Goal: Communication & Community: Answer question/provide support

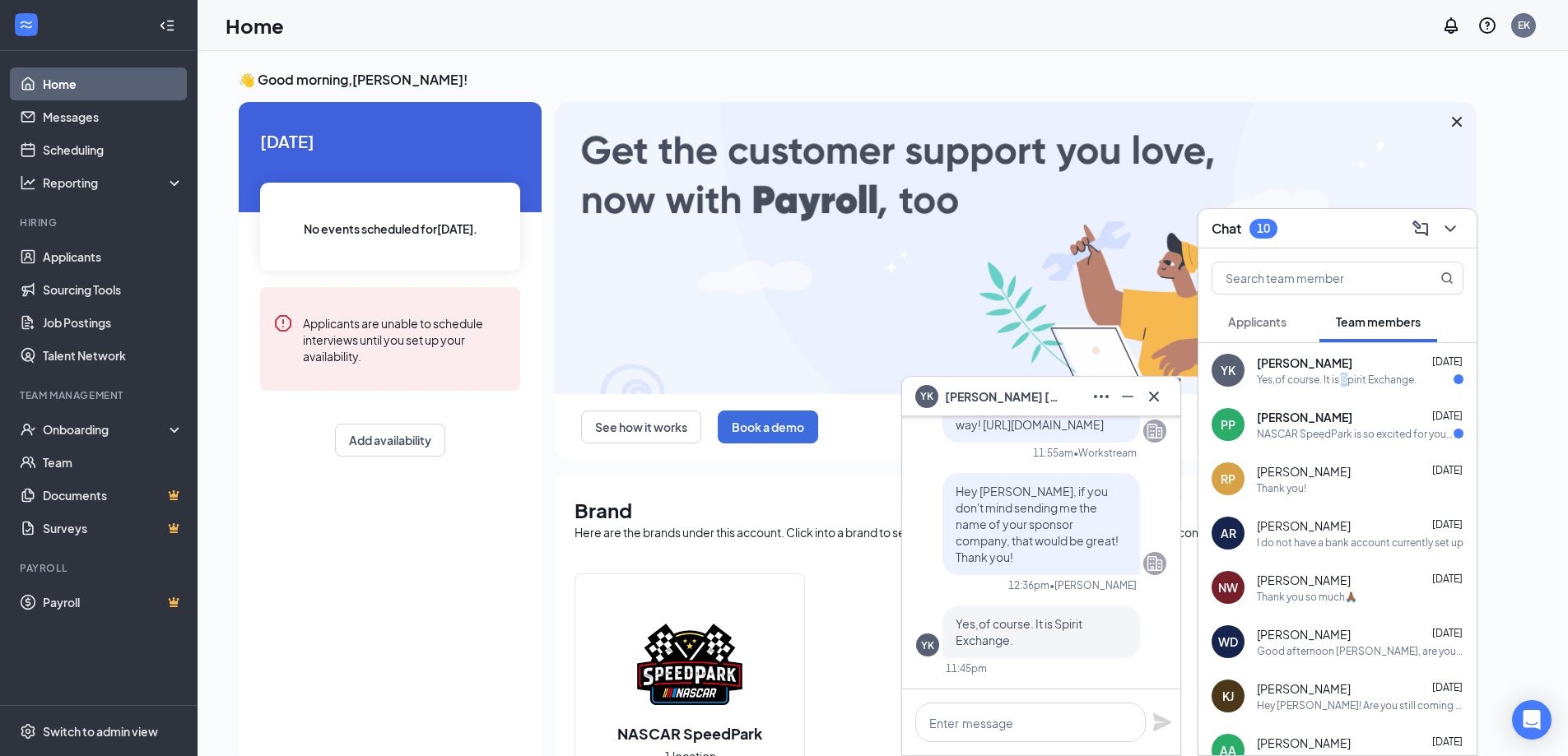
click at [1347, 395] on div "[PERSON_NAME] [DATE] Yes,of course. It is Spirit Exchange." at bounding box center [1337, 370] width 278 height 54
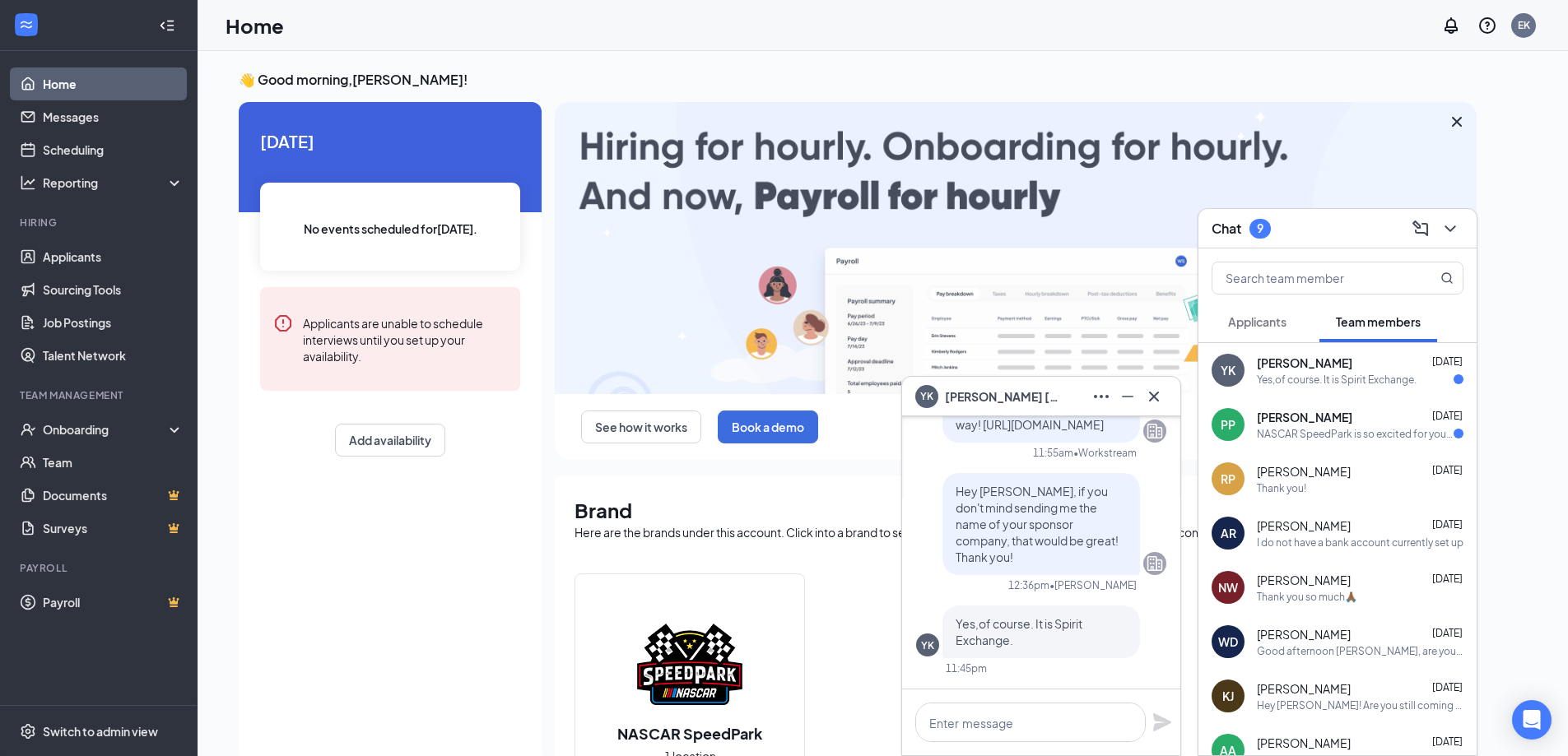
click at [1336, 378] on div "Yes,of course. It is Spirit Exchange." at bounding box center [1337, 379] width 160 height 14
click at [1366, 416] on div "[PERSON_NAME] [DATE]" at bounding box center [1360, 418] width 206 height 17
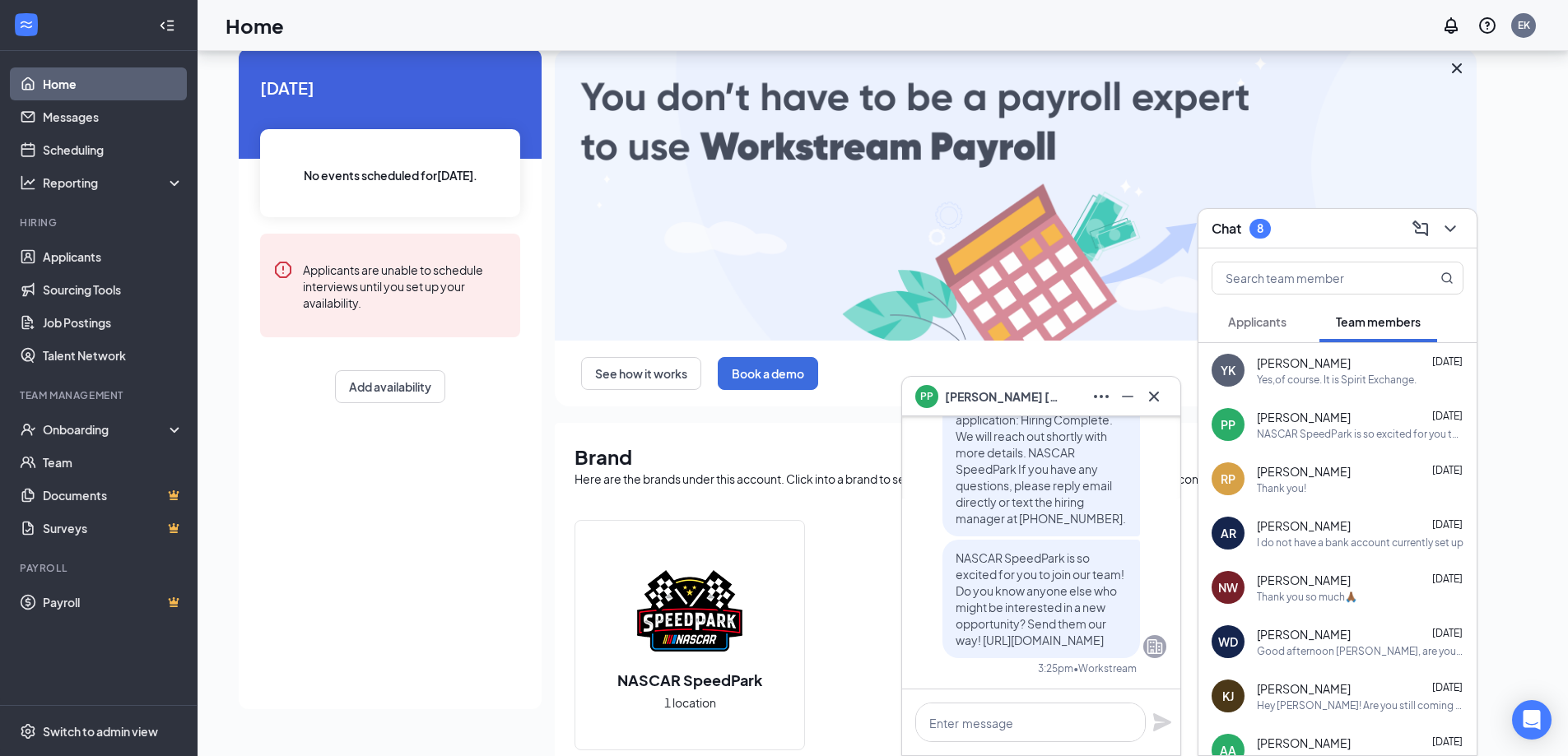
scroll to position [82, 0]
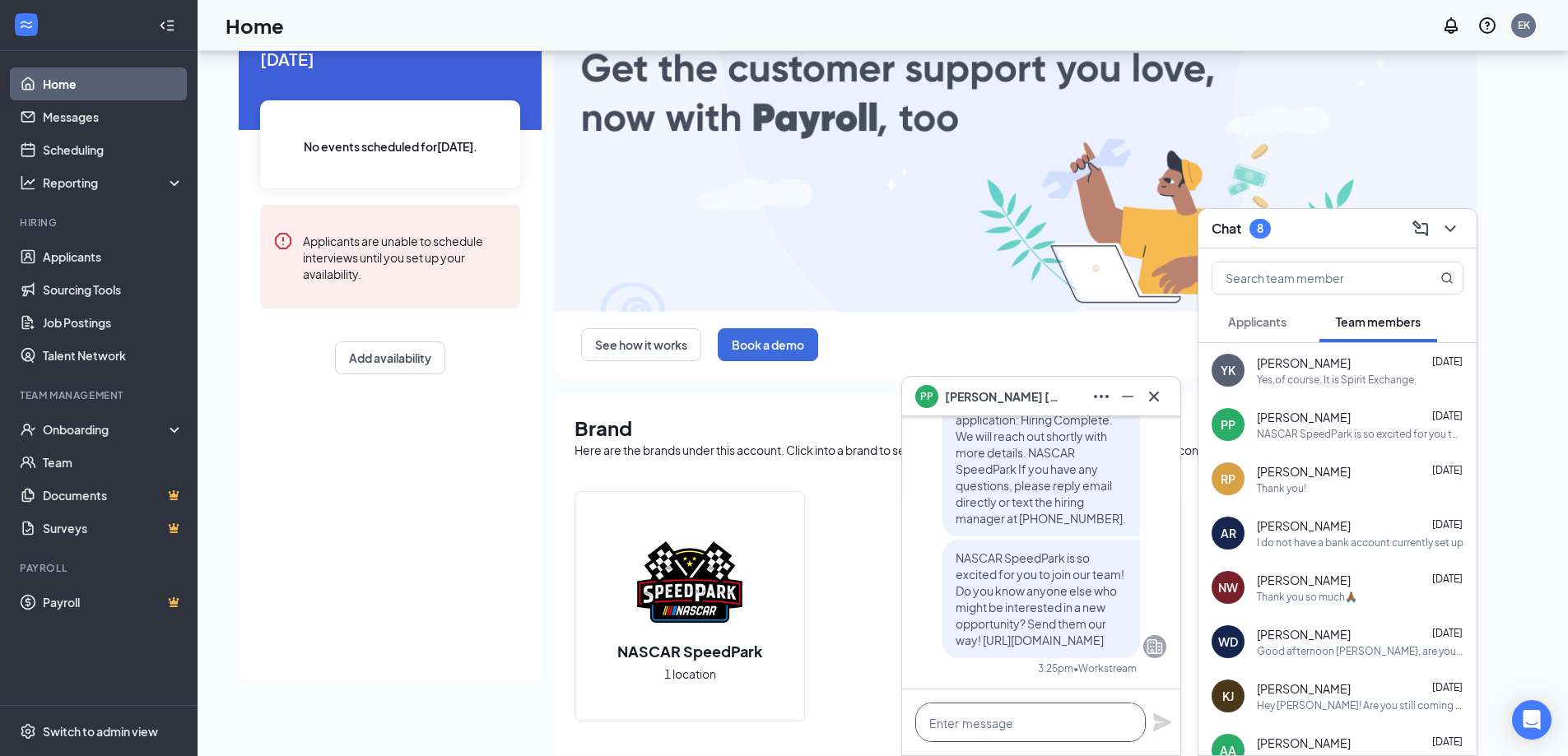
click at [1078, 724] on textarea at bounding box center [1031, 722] width 230 height 40
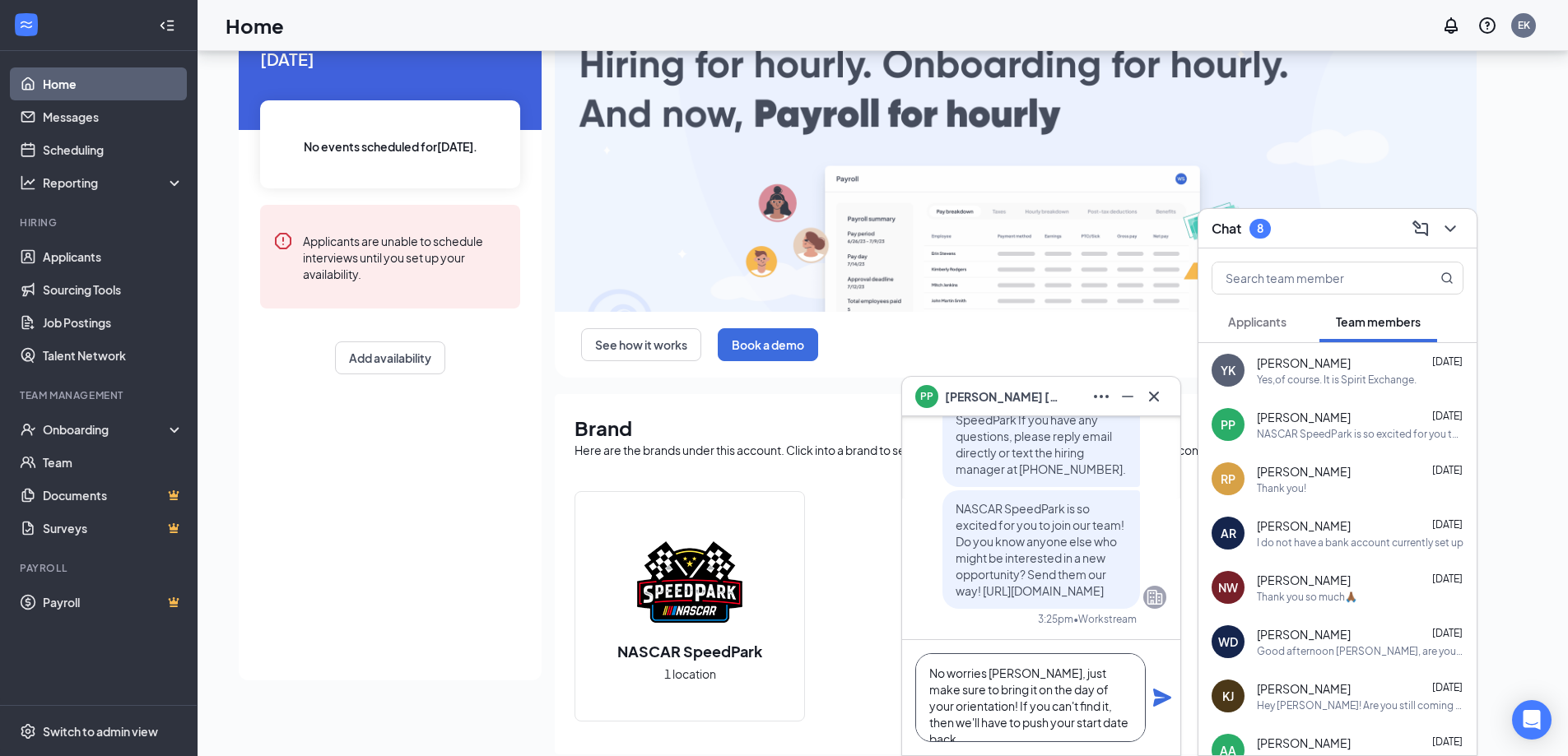
drag, startPoint x: 1080, startPoint y: 722, endPoint x: 924, endPoint y: 709, distance: 156.5
click at [924, 709] on textarea "No worries [PERSON_NAME], just make sure to bring it on the day of your orienta…" at bounding box center [1031, 697] width 230 height 89
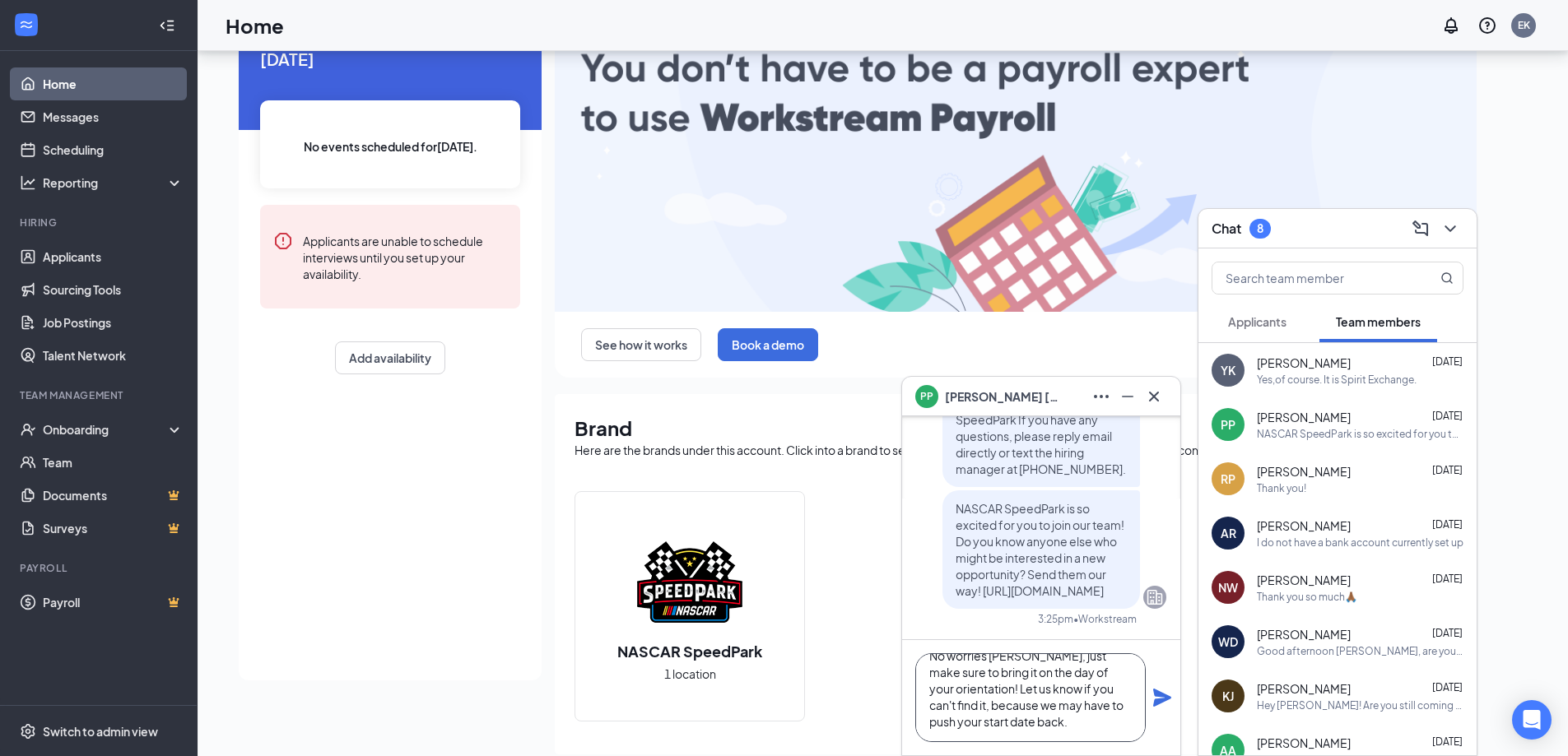
drag, startPoint x: 968, startPoint y: 733, endPoint x: 912, endPoint y: 692, distance: 69.4
click at [913, 692] on div "No worries [PERSON_NAME], just make sure to bring it on the day of your orienta…" at bounding box center [1041, 697] width 278 height 115
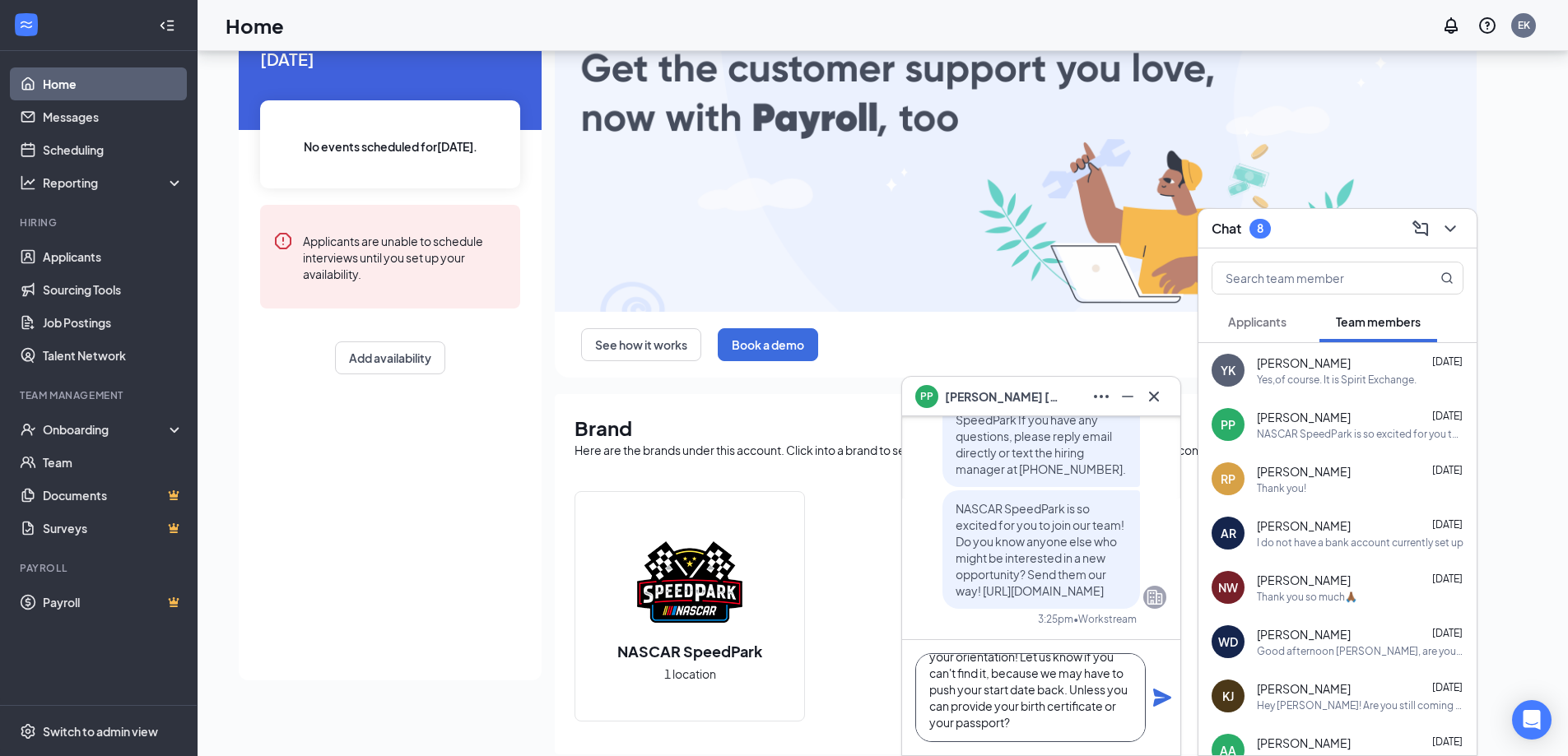
type textarea "No worries [PERSON_NAME], just make sure to bring it on the day of your orienta…"
click at [1164, 696] on icon "Plane" at bounding box center [1162, 698] width 18 height 18
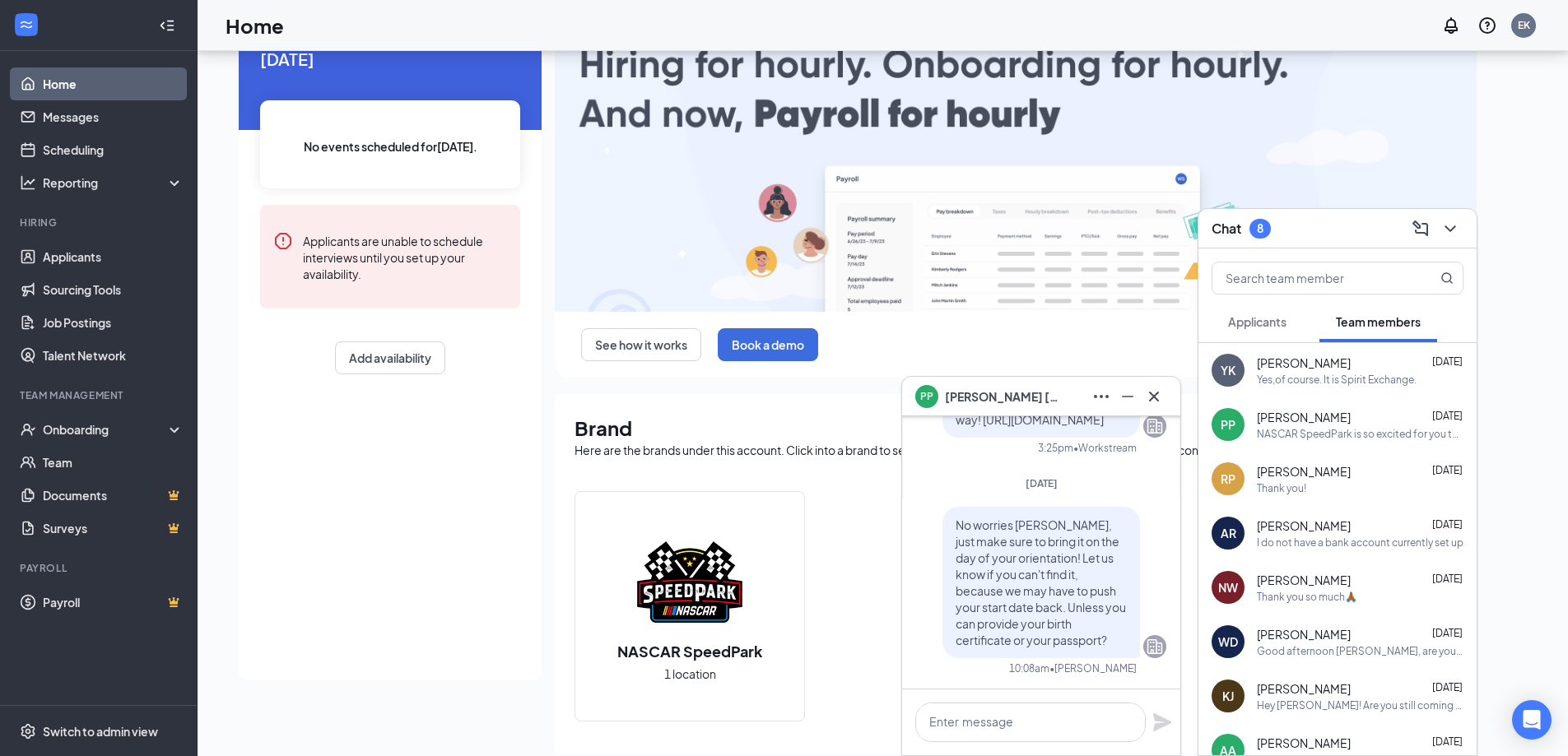
scroll to position [0, 0]
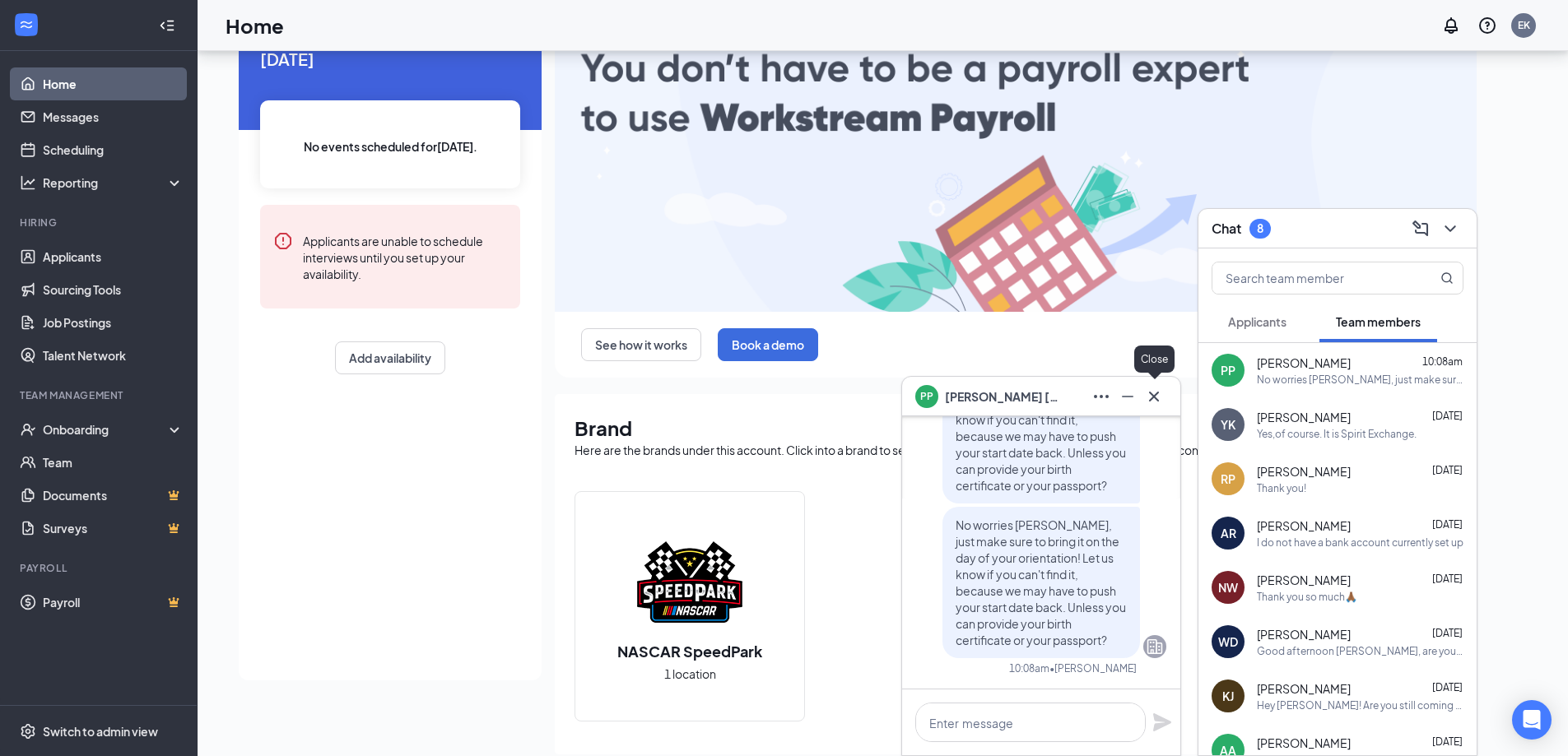
click at [1154, 394] on icon "Cross" at bounding box center [1153, 395] width 19 height 19
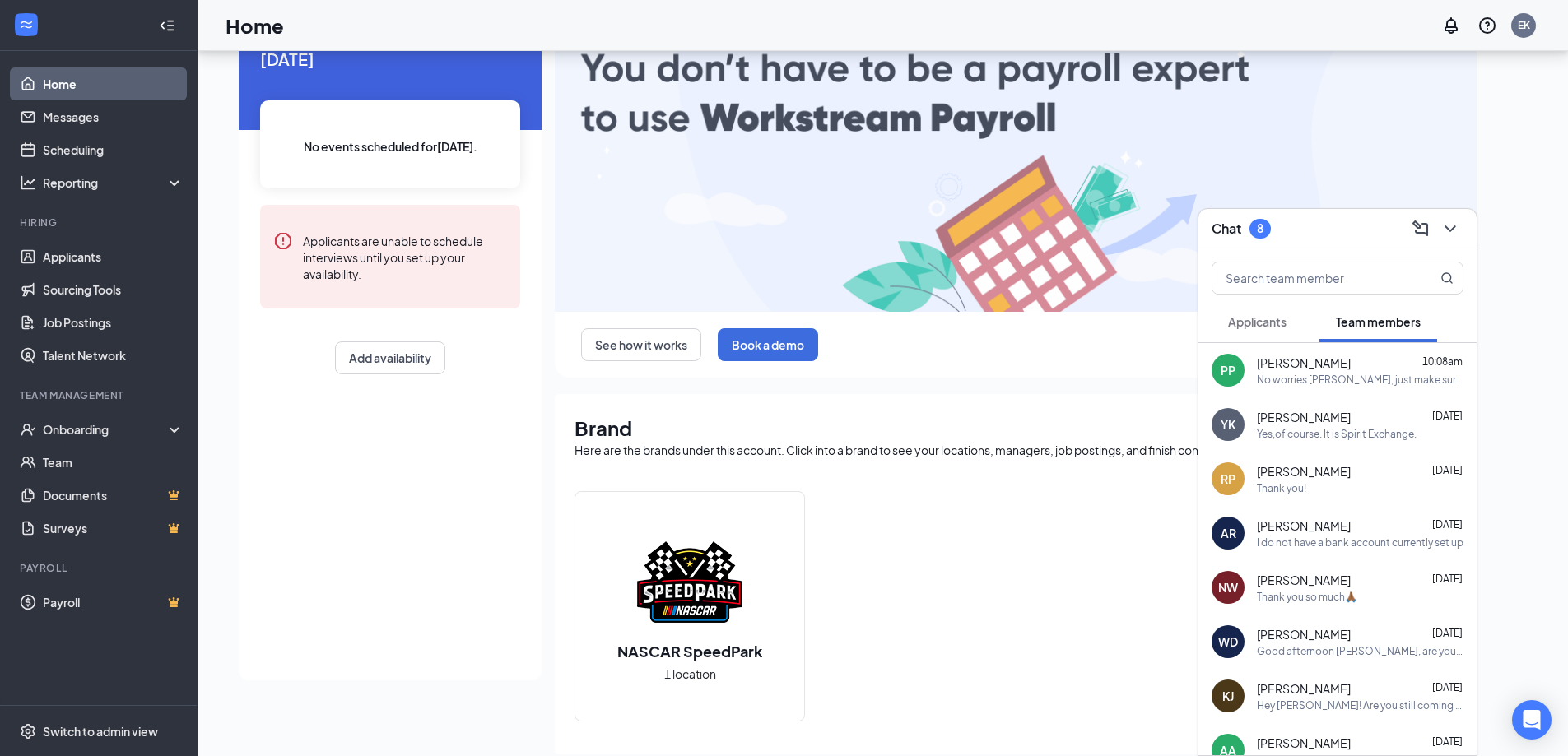
click at [1251, 323] on span "Applicants" at bounding box center [1257, 322] width 59 height 15
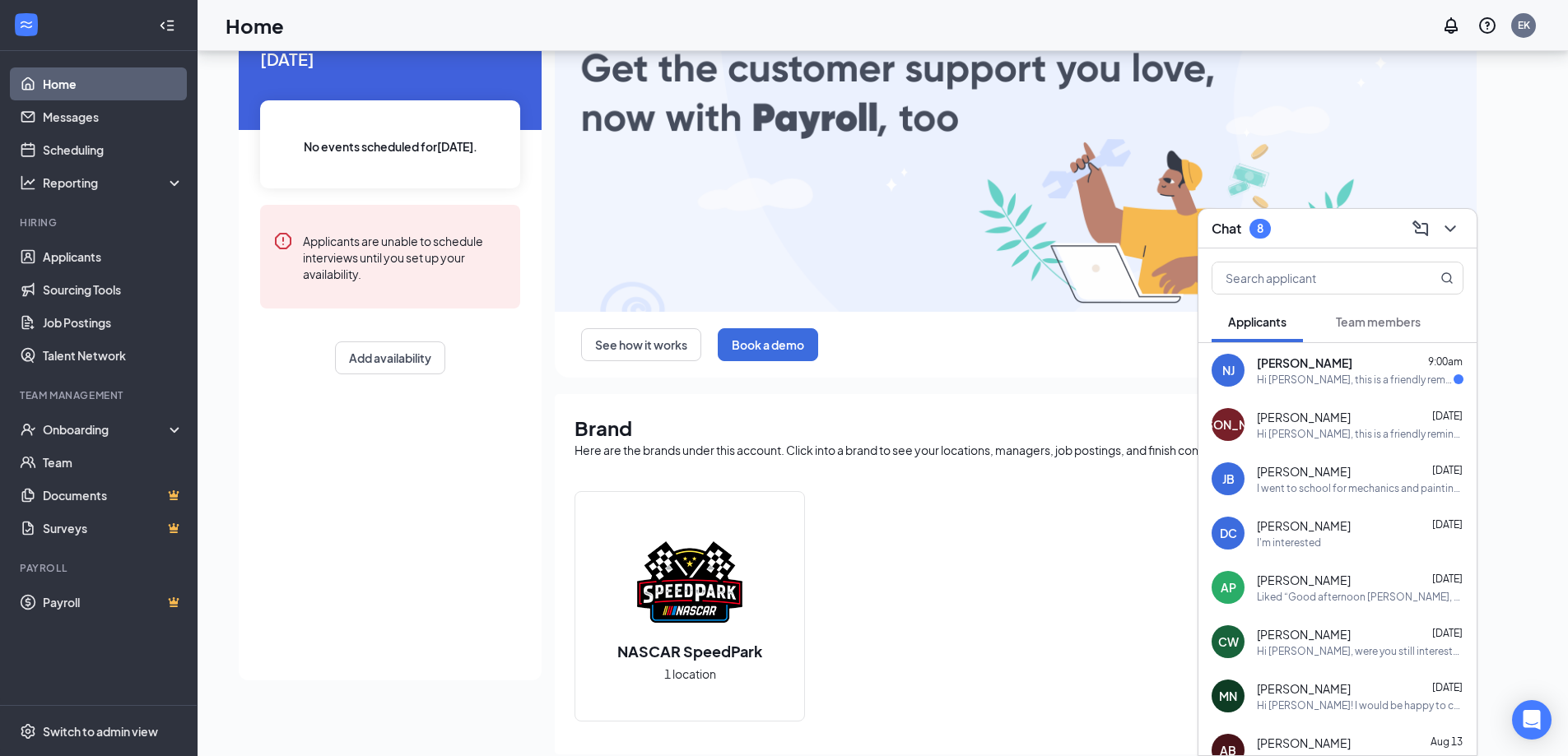
click at [1346, 393] on div "NJ [PERSON_NAME] 9:00am Hi [PERSON_NAME], this is a friendly reminder. Your mee…" at bounding box center [1337, 370] width 278 height 54
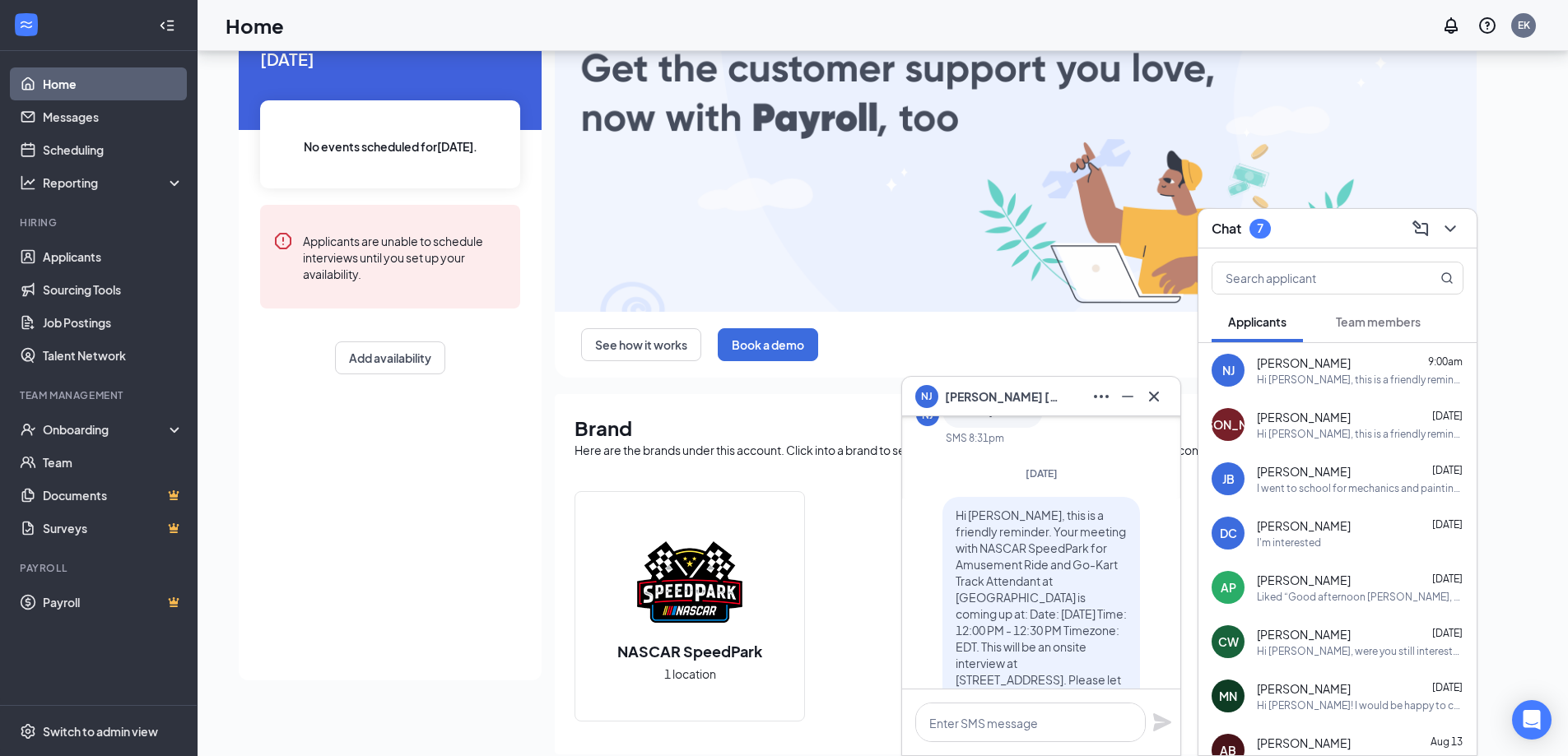
scroll to position [-329, 0]
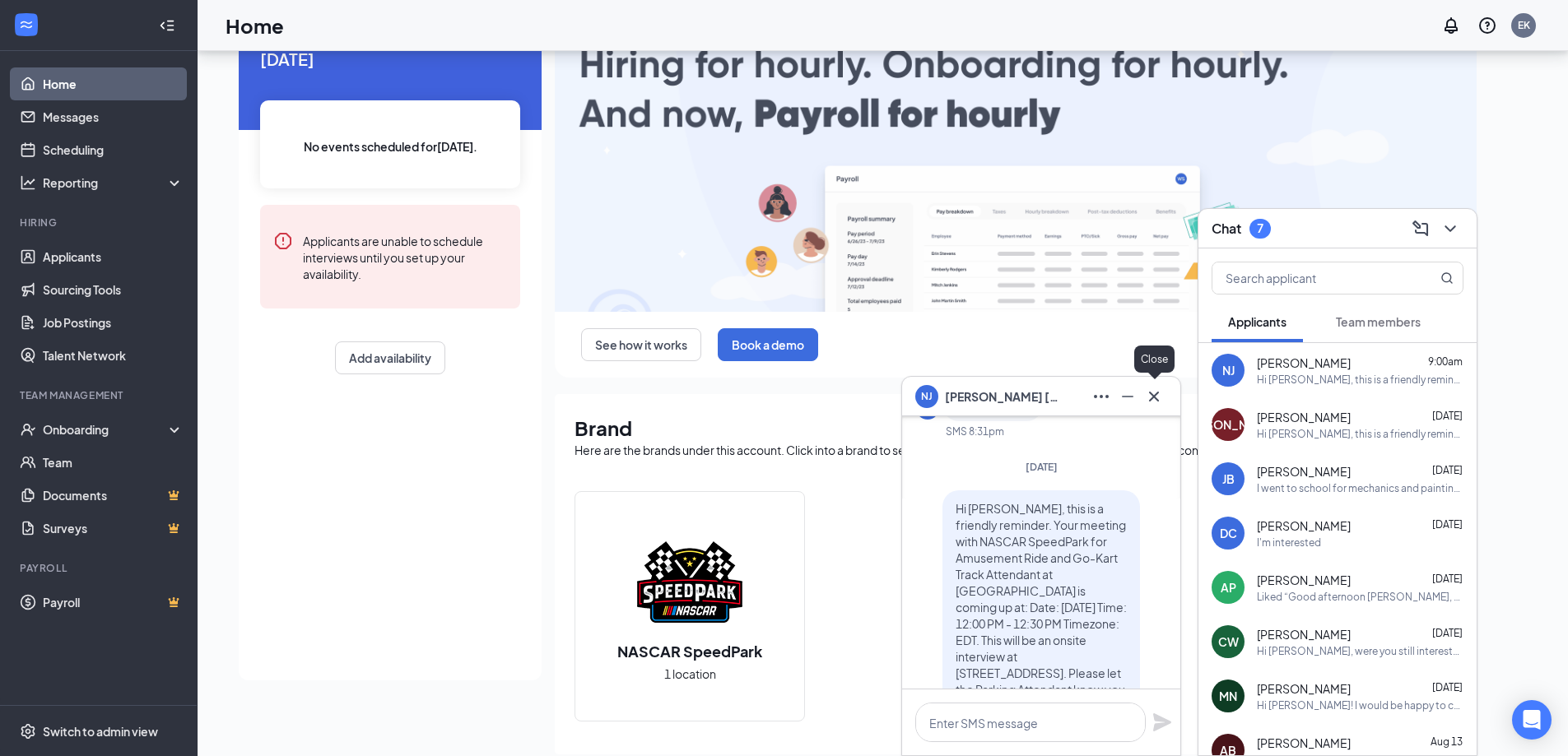
click at [1152, 402] on icon "Cross" at bounding box center [1153, 395] width 19 height 19
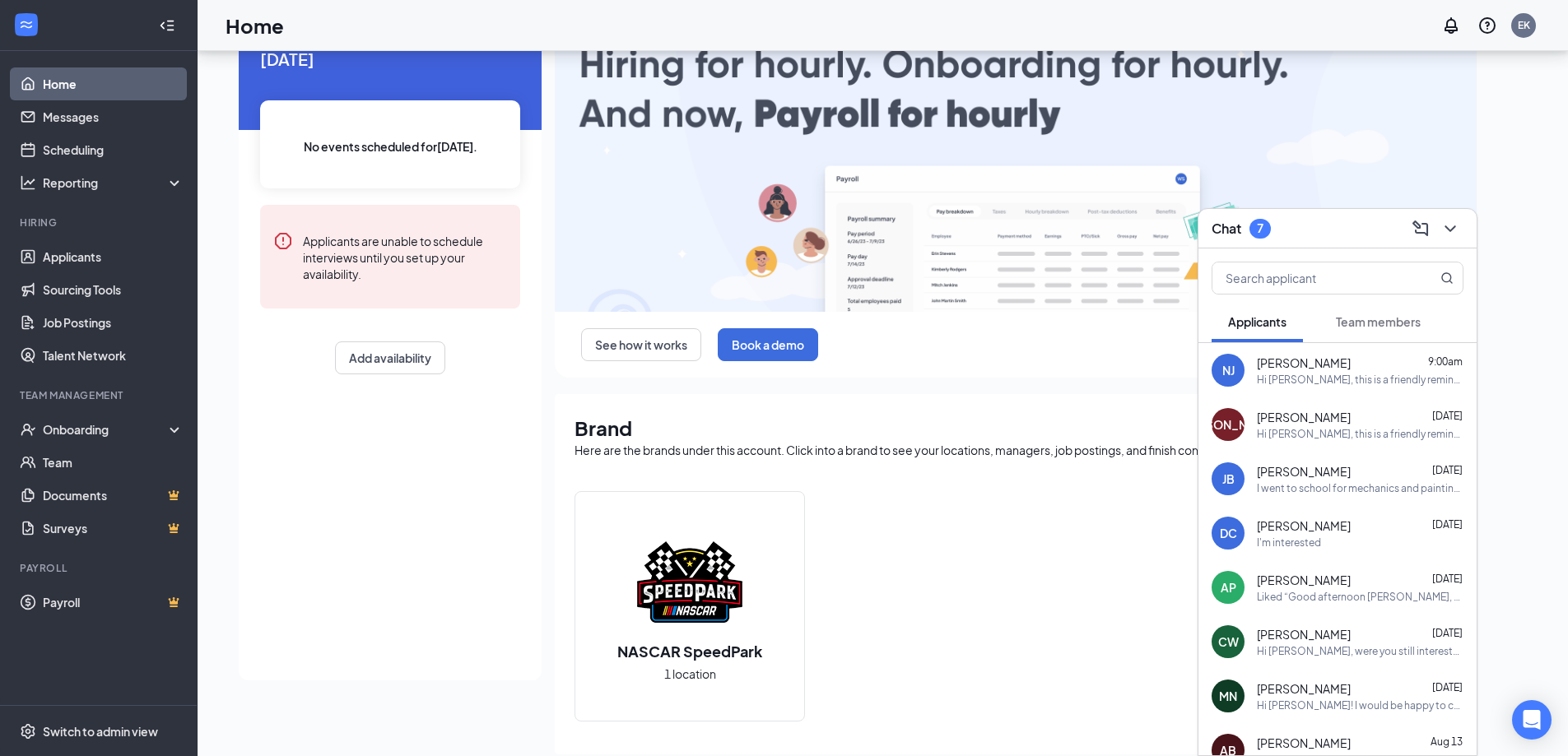
click at [1292, 239] on div "Chat 7" at bounding box center [1338, 228] width 252 height 26
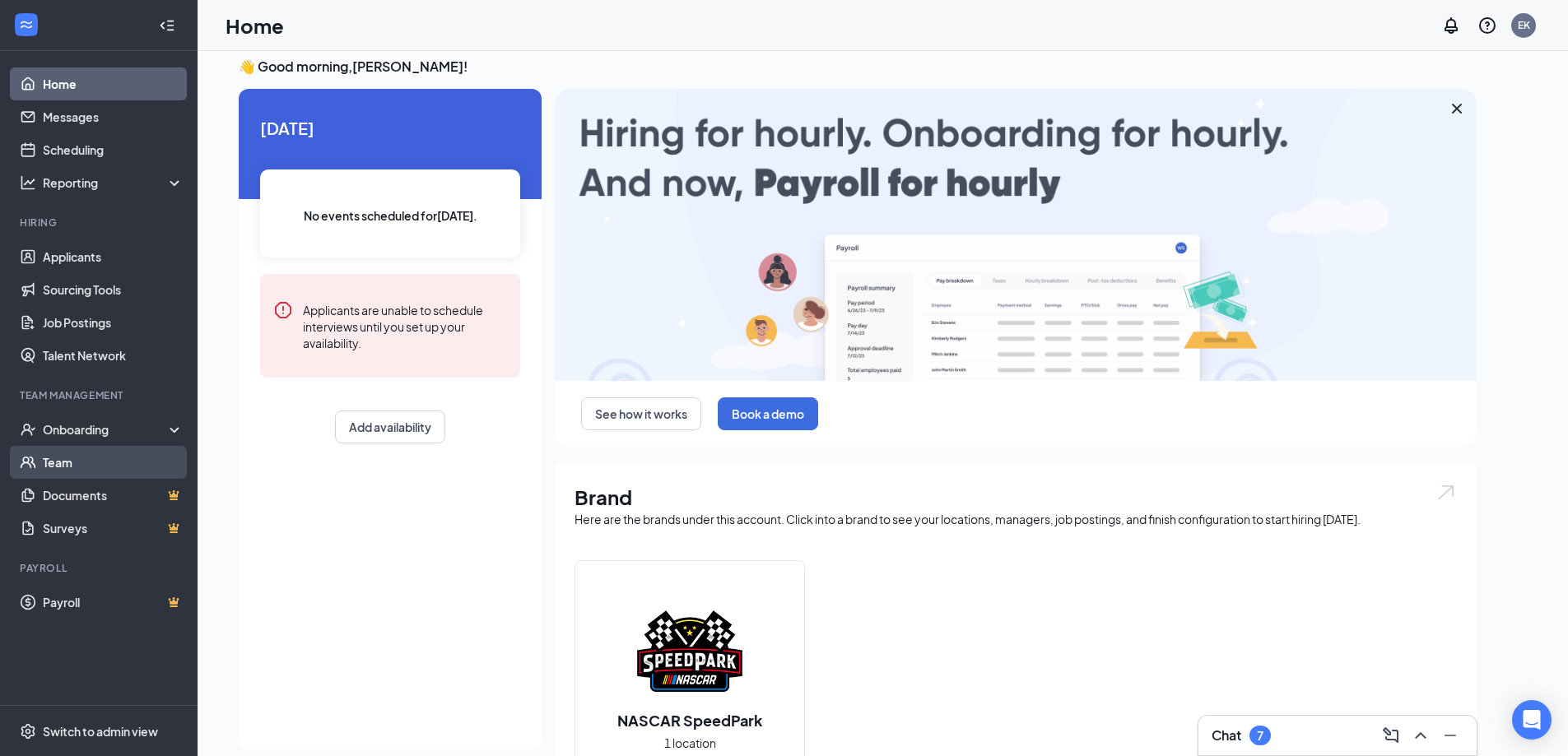
scroll to position [0, 0]
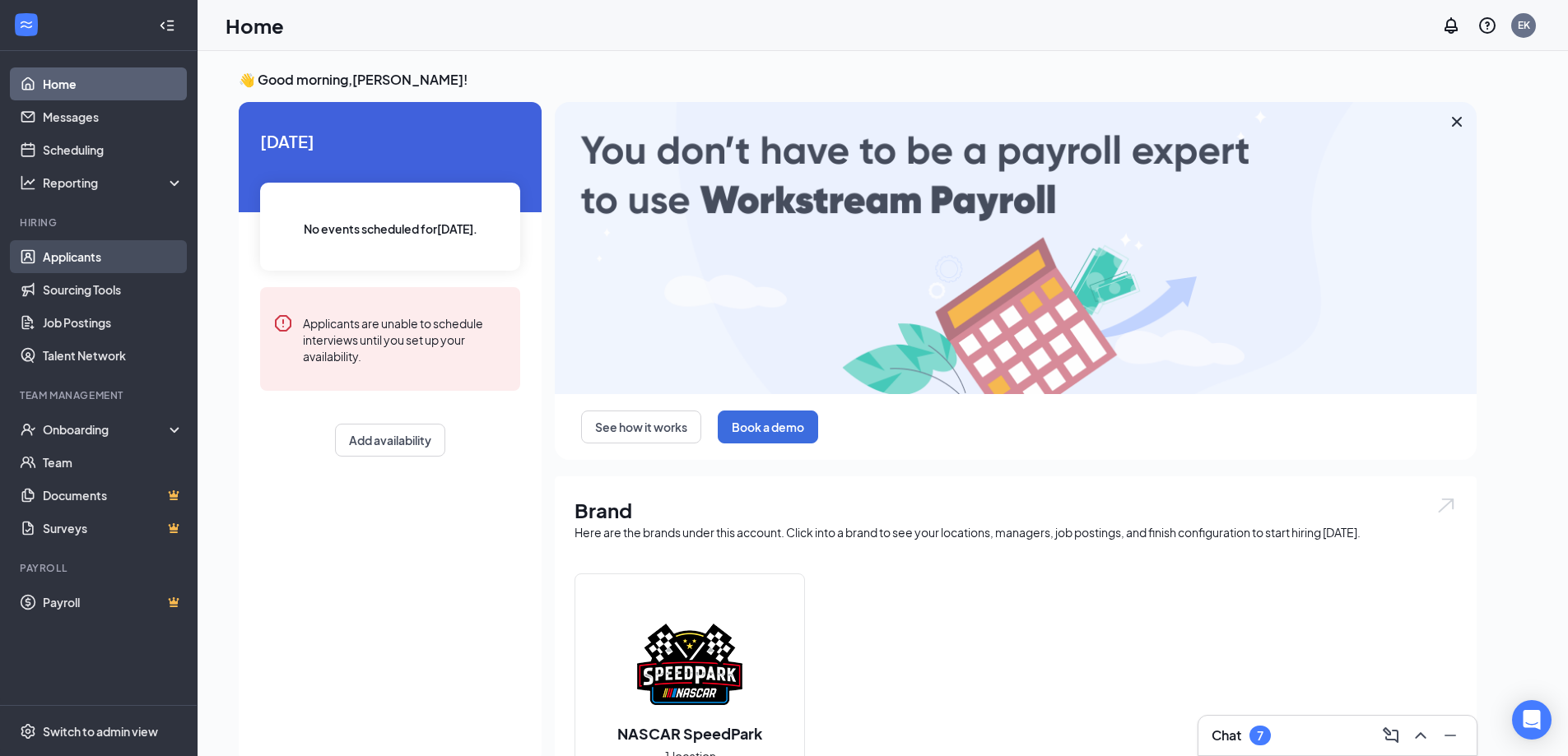
click at [104, 256] on link "Applicants" at bounding box center [113, 257] width 141 height 33
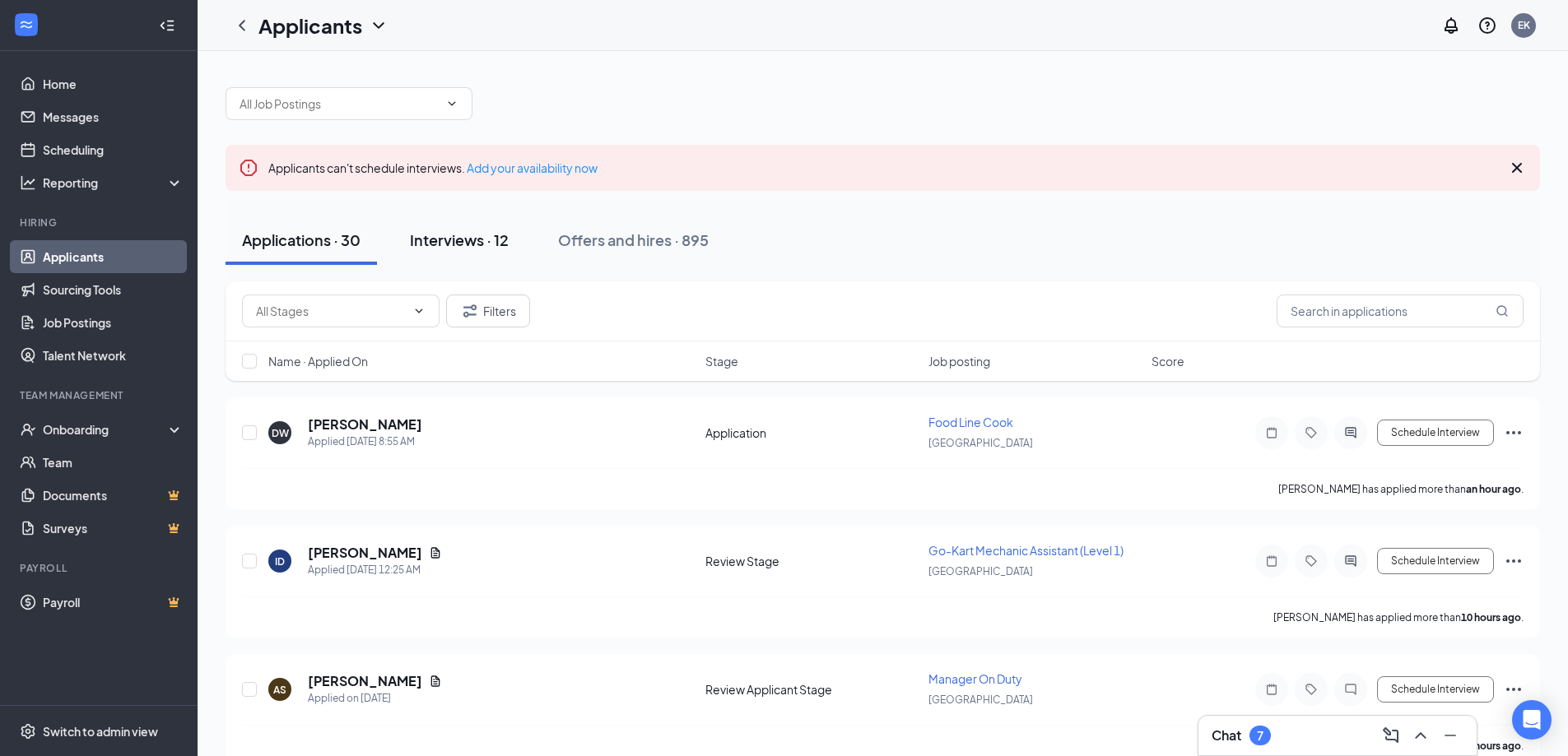
click at [476, 237] on div "Interviews · 12" at bounding box center [458, 240] width 98 height 20
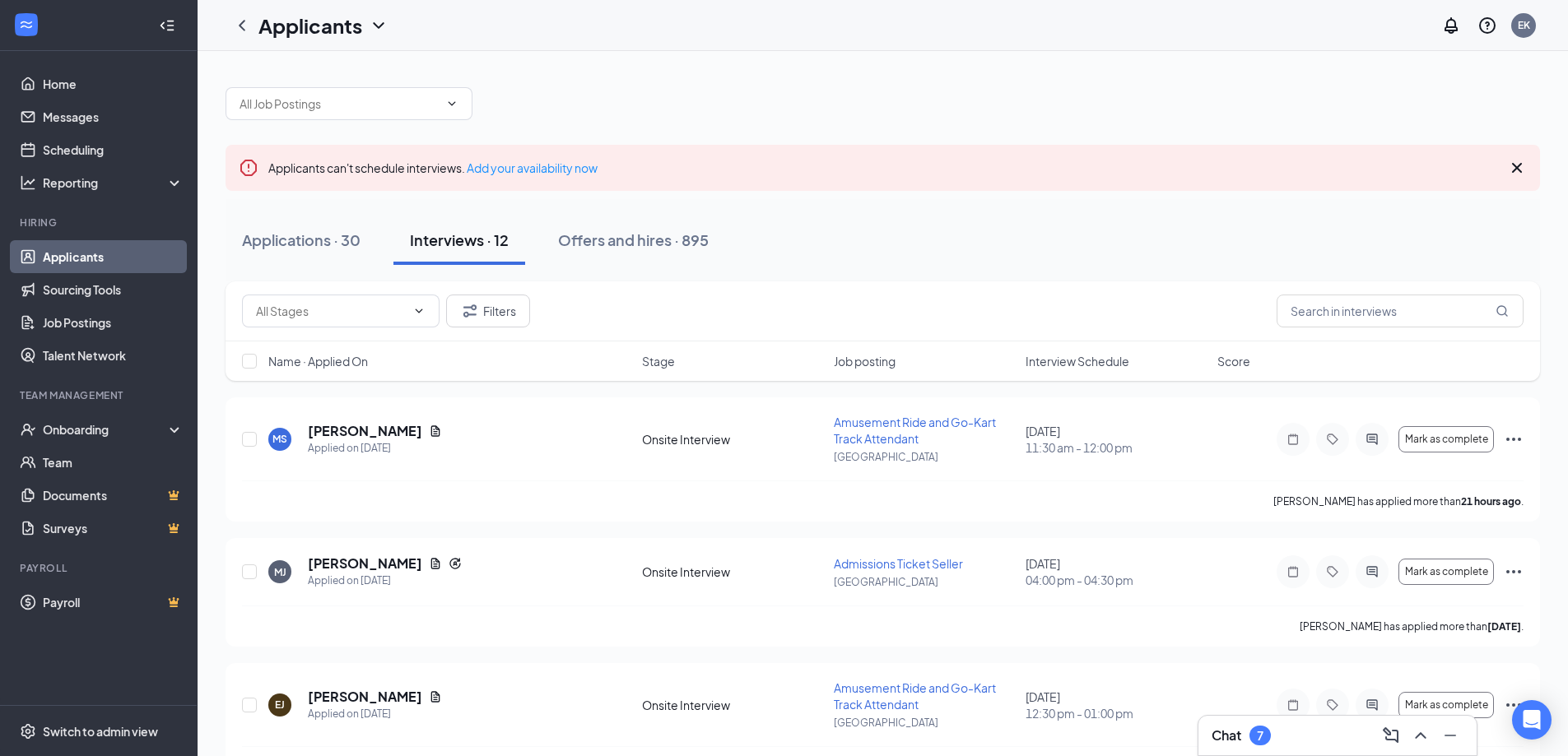
click at [1080, 359] on span "Interview Schedule" at bounding box center [1077, 361] width 104 height 17
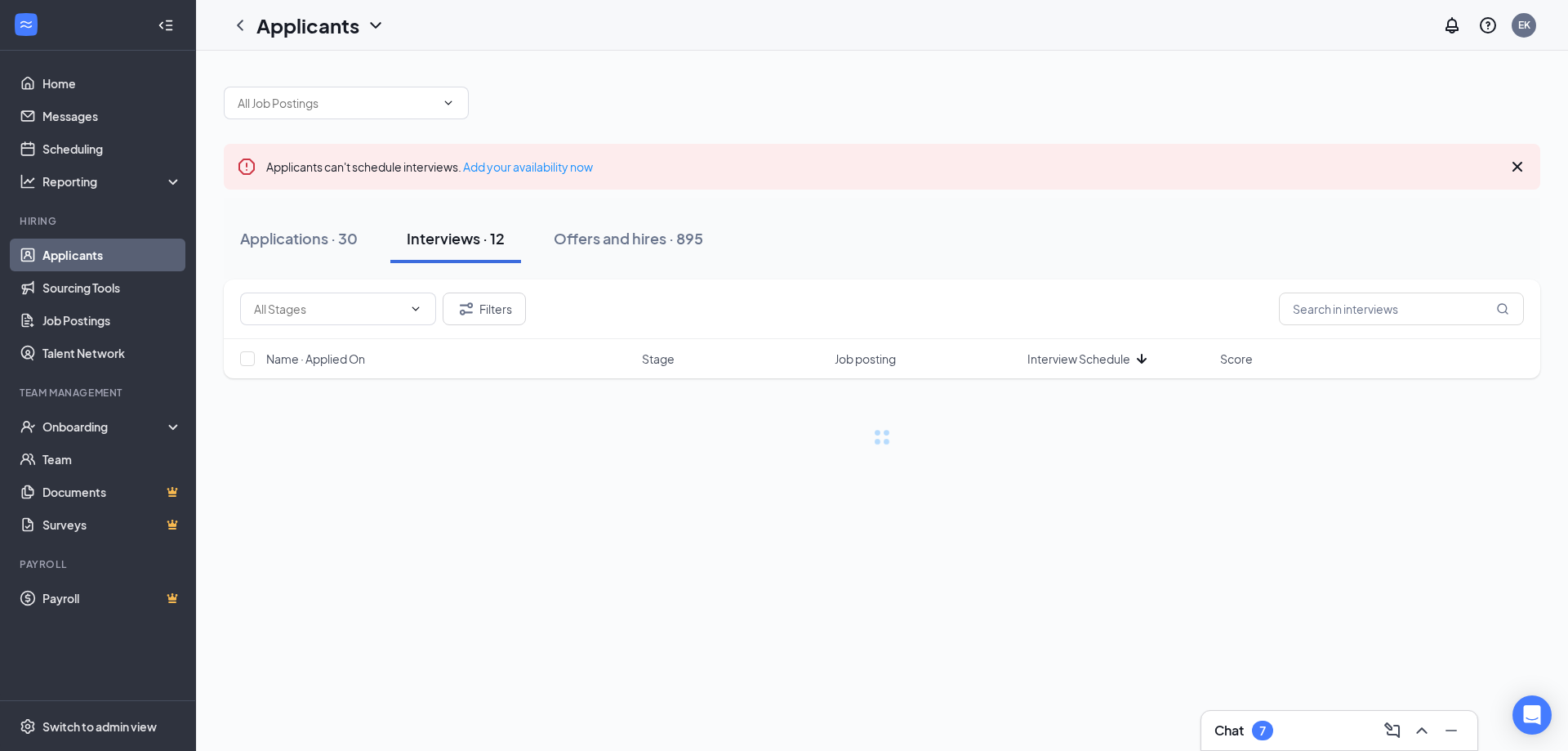
click at [1072, 356] on span "Interview Schedule" at bounding box center [1079, 359] width 103 height 16
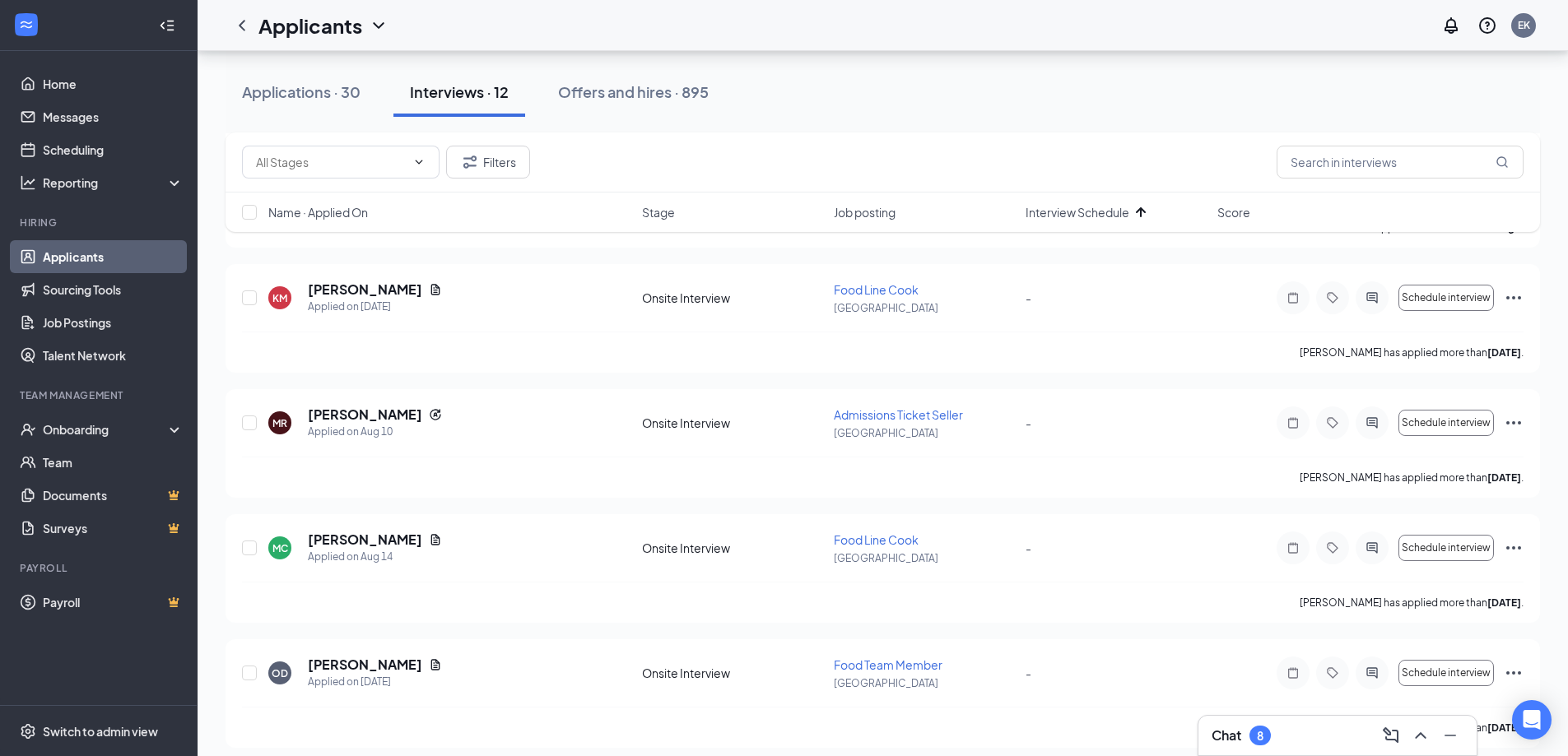
scroll to position [1223, 0]
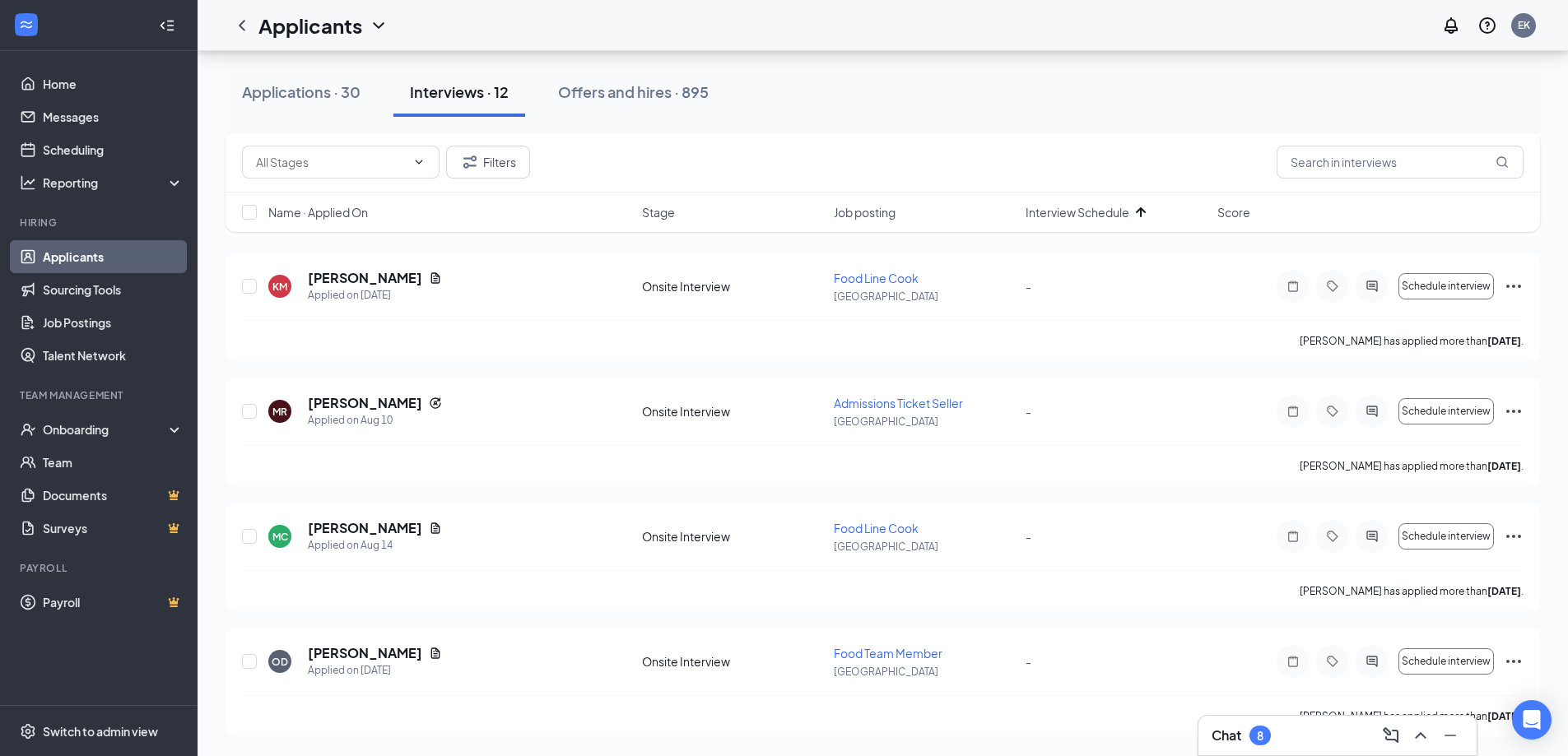
click at [1282, 736] on div "Chat 8" at bounding box center [1338, 735] width 252 height 27
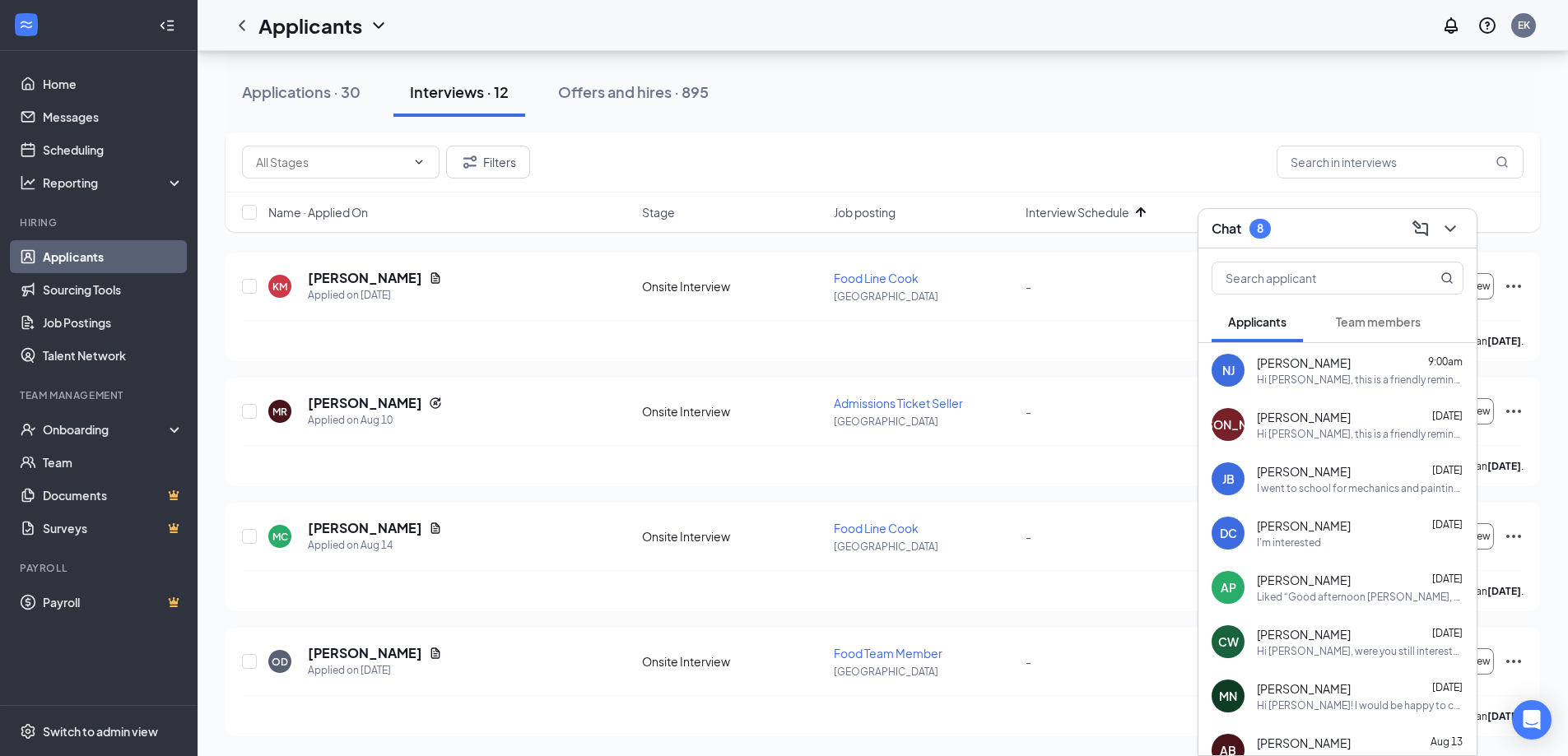
click at [1299, 234] on div "Chat 8" at bounding box center [1338, 228] width 252 height 26
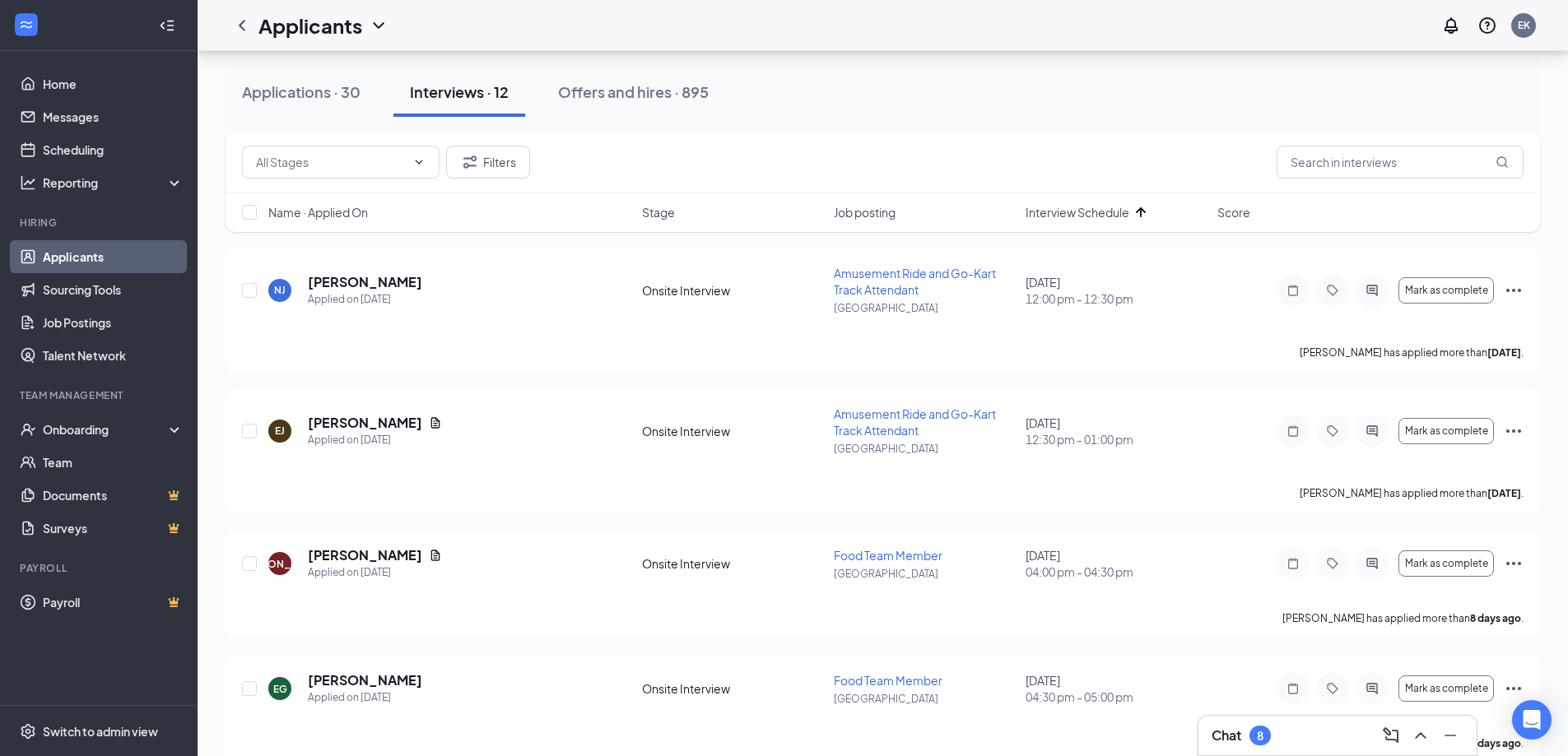
scroll to position [0, 0]
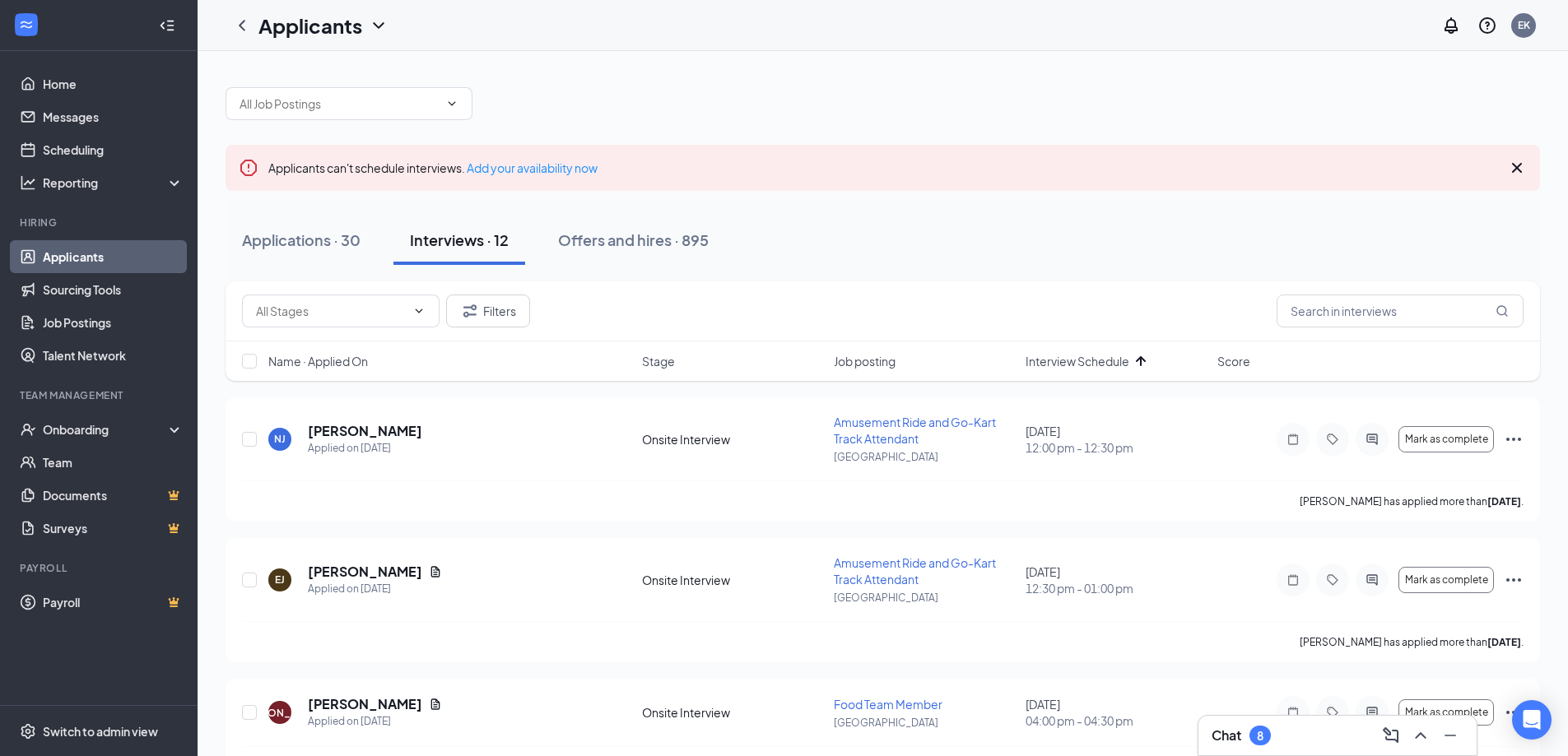
click at [1269, 743] on div "Chat 8" at bounding box center [1241, 735] width 59 height 19
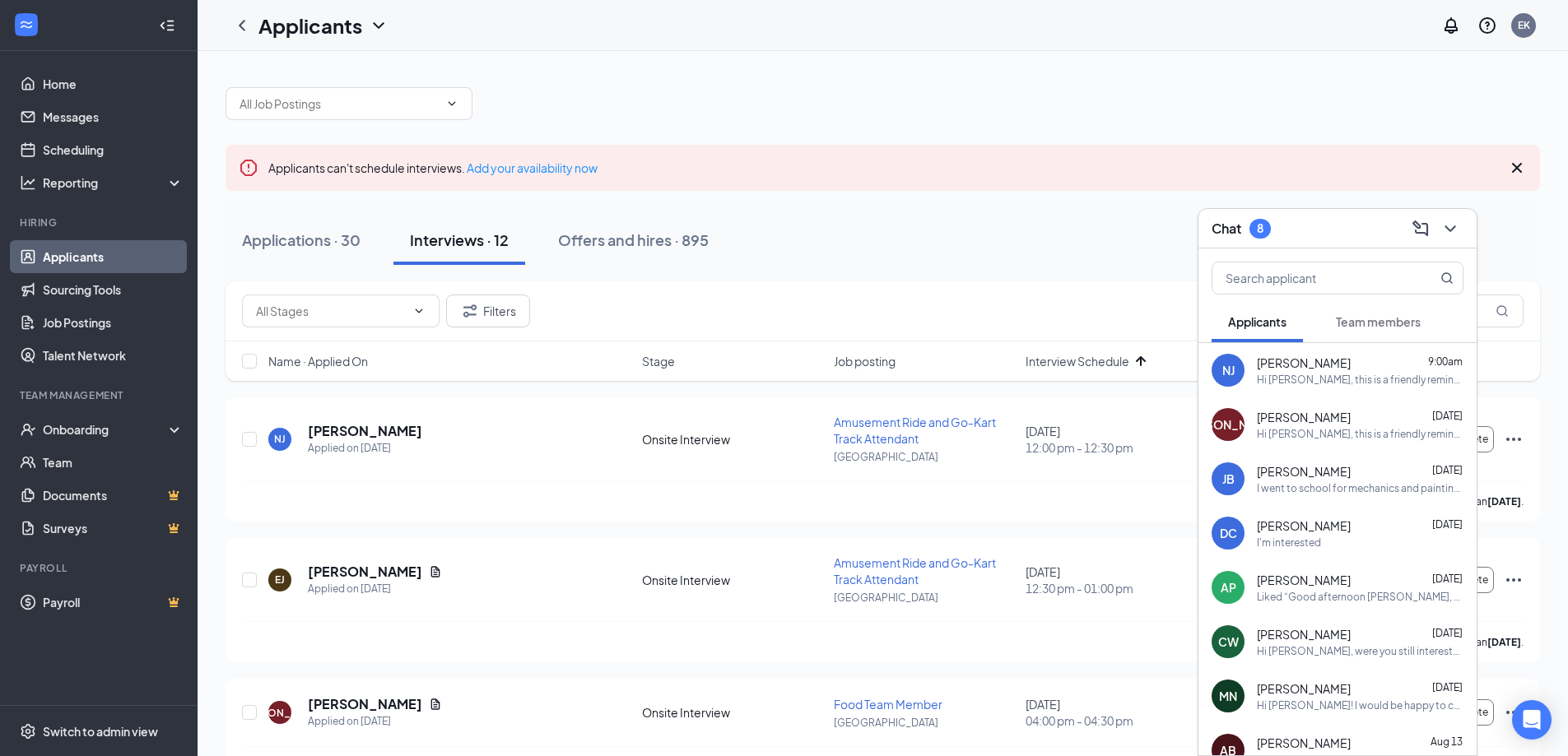
click at [1315, 229] on div "Chat 8" at bounding box center [1338, 228] width 252 height 26
